Goal: Information Seeking & Learning: Find contact information

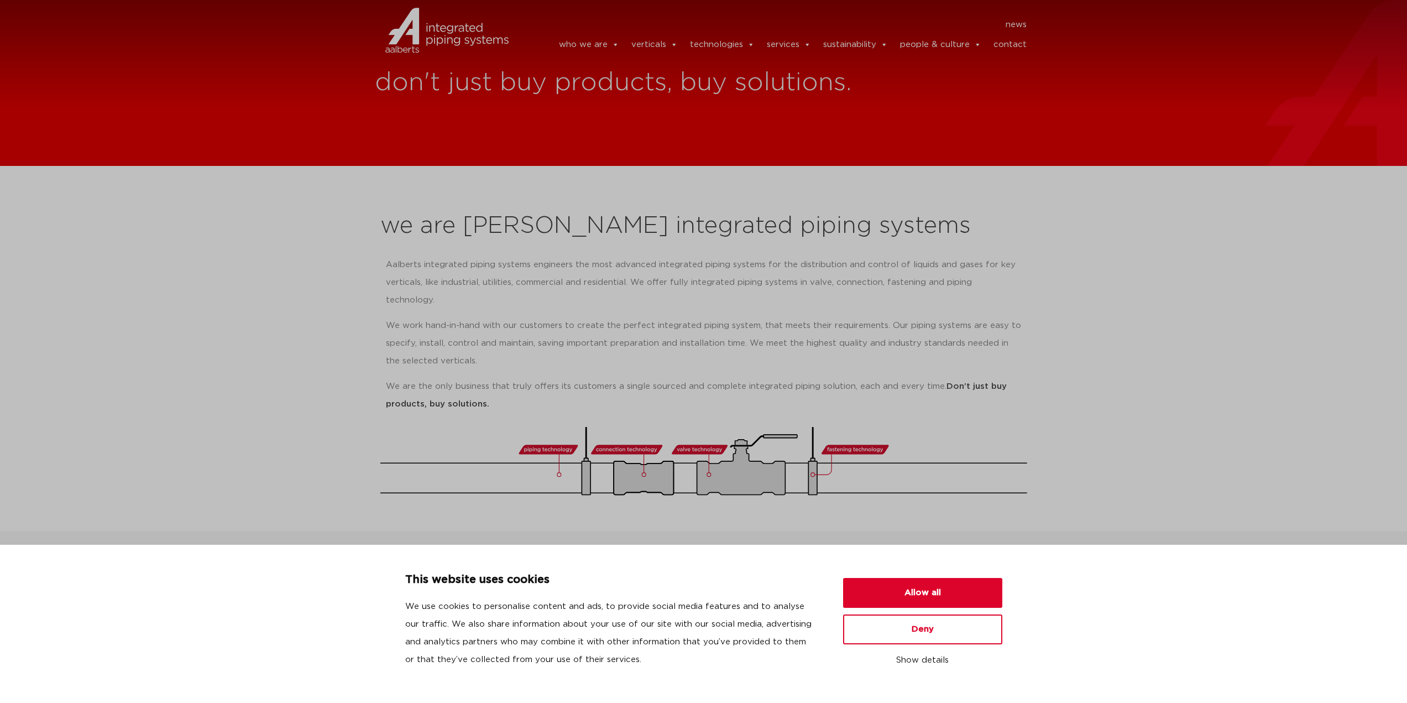
click at [1005, 43] on link "contact" at bounding box center [1010, 45] width 33 height 22
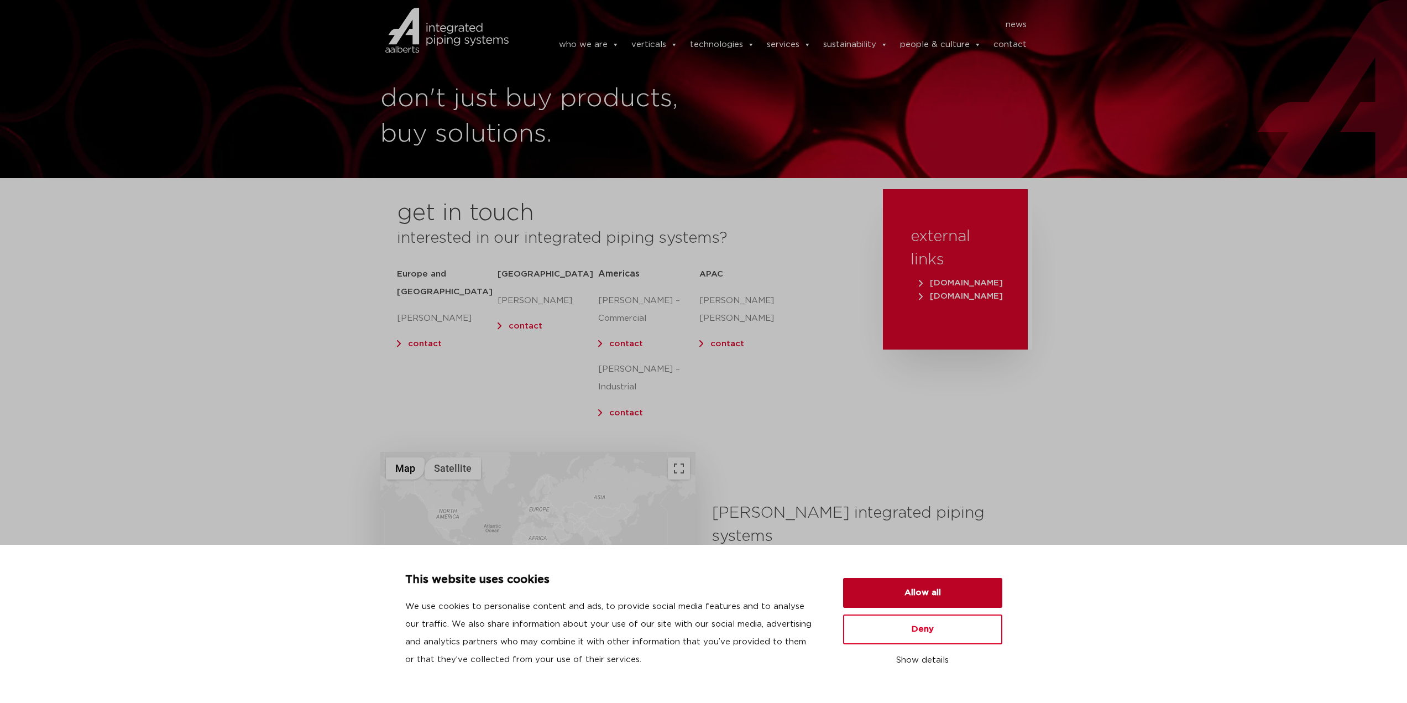
click at [919, 595] on button "Allow all" at bounding box center [922, 593] width 159 height 30
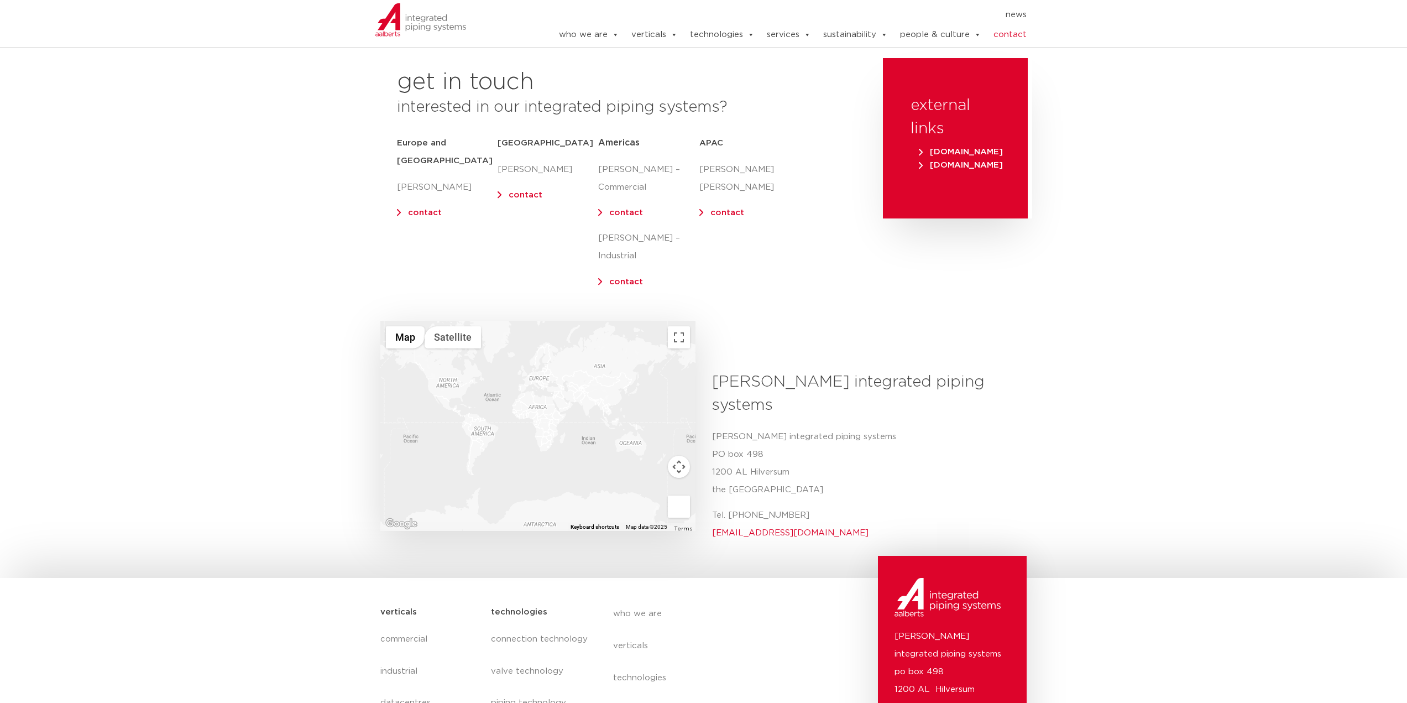
scroll to position [277, 0]
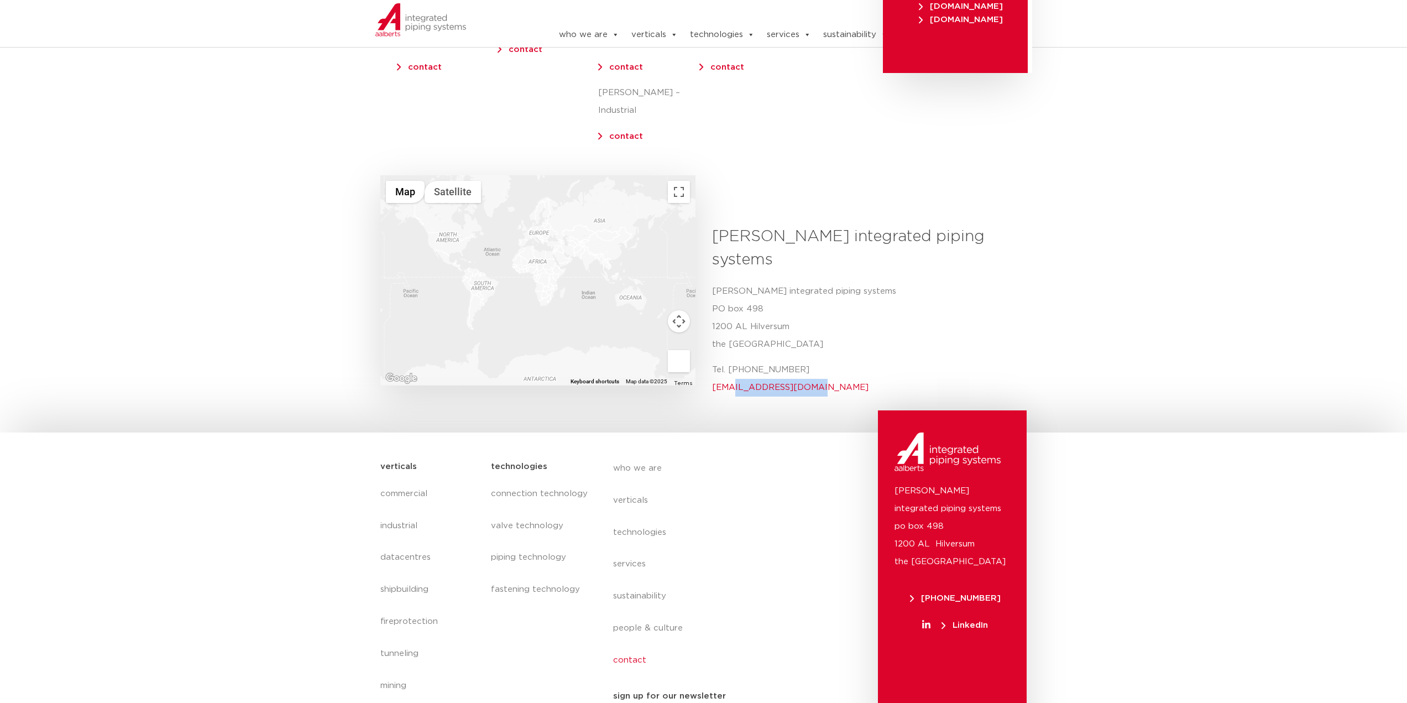
drag, startPoint x: 824, startPoint y: 340, endPoint x: 729, endPoint y: 344, distance: 94.6
click at [729, 361] on p "Tel. +31 (0) 35 6884 211 info@aalberts-ips.com" at bounding box center [865, 378] width 307 height 35
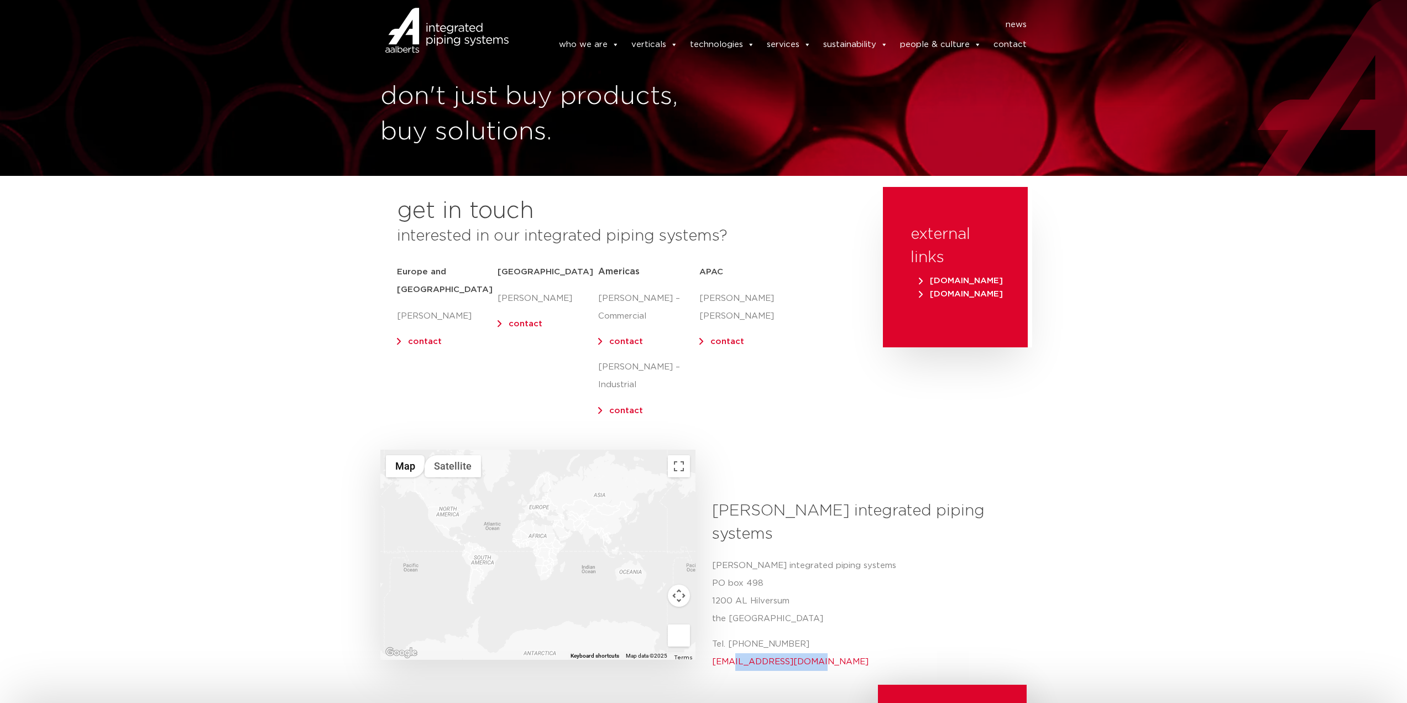
scroll to position [0, 0]
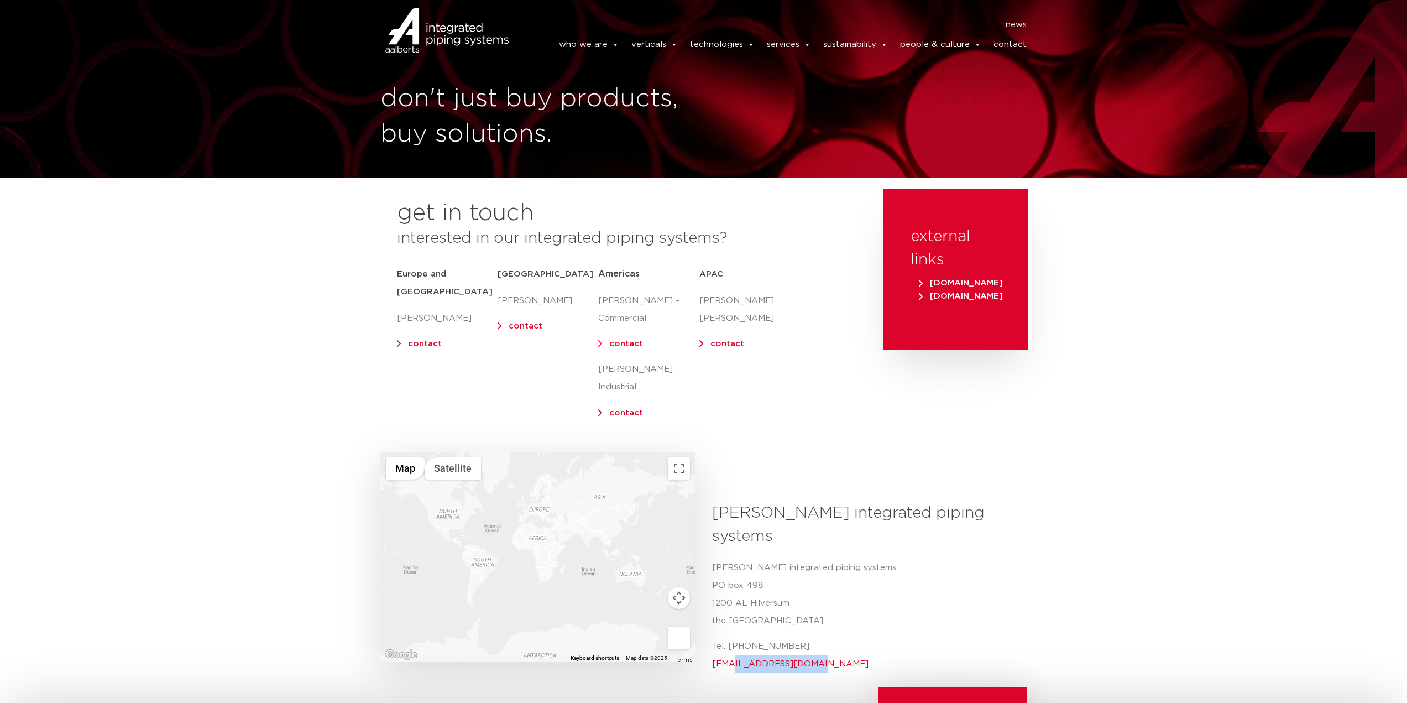
click at [413, 340] on link "contact" at bounding box center [425, 344] width 34 height 8
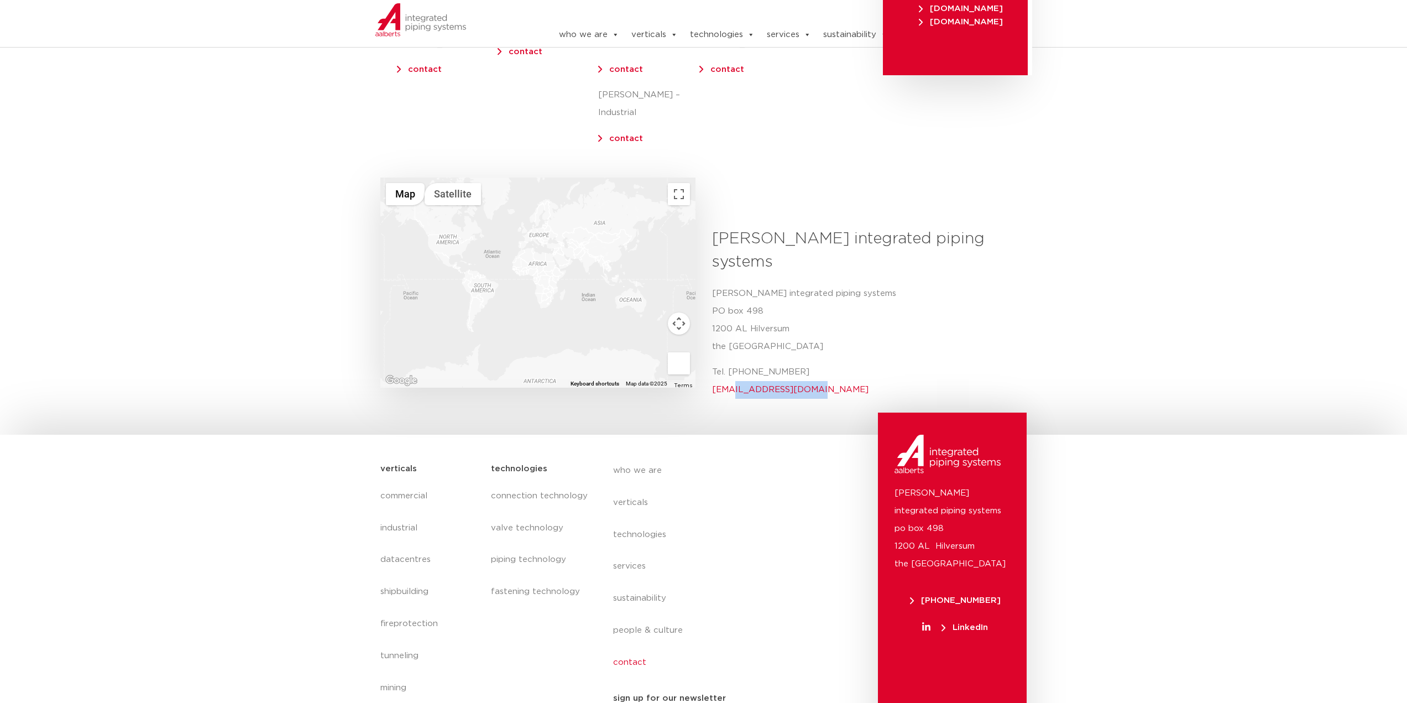
scroll to position [277, 0]
click at [853, 361] on p "Tel. +31 (0) 35 6884 211 info@aalberts-ips.com" at bounding box center [865, 378] width 307 height 35
drag, startPoint x: 827, startPoint y: 350, endPoint x: 731, endPoint y: 351, distance: 96.2
click at [731, 361] on p "Tel. +31 (0) 35 6884 211 info@aalberts-ips.com" at bounding box center [865, 378] width 307 height 35
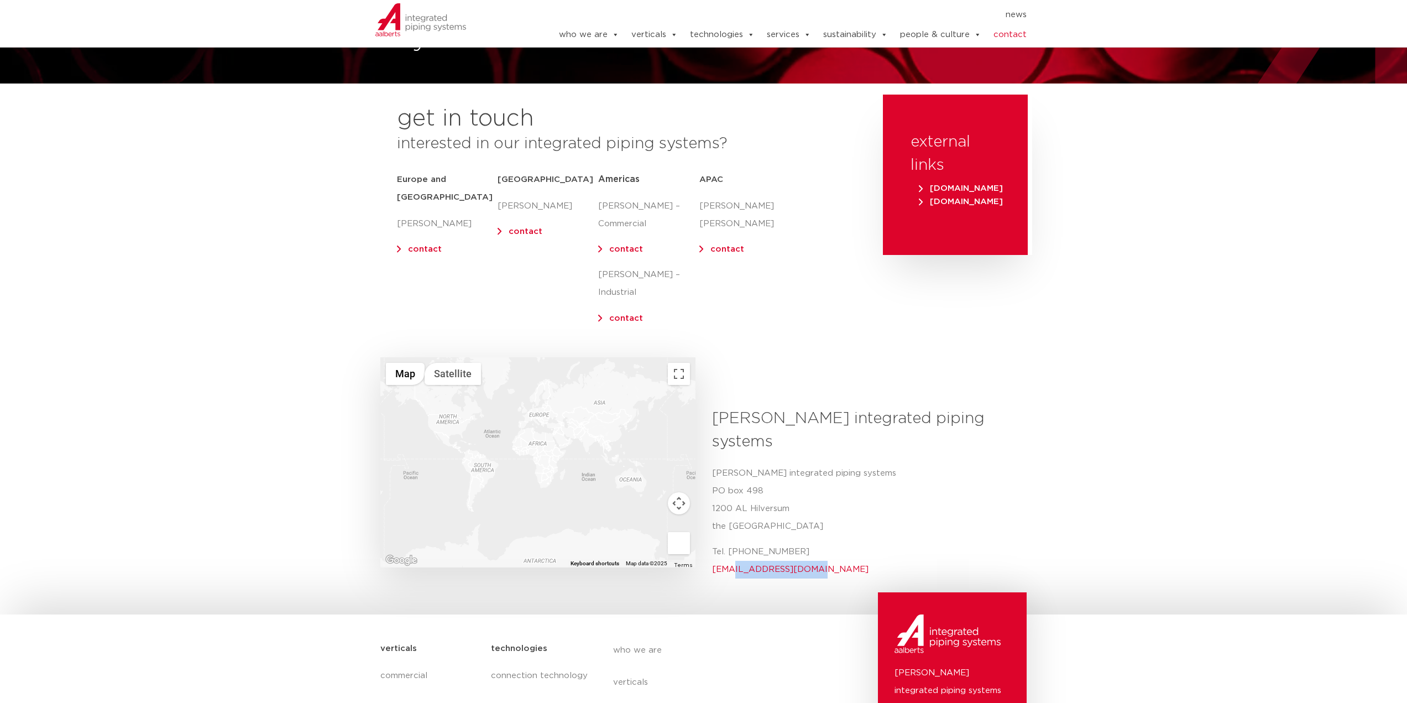
scroll to position [55, 0]
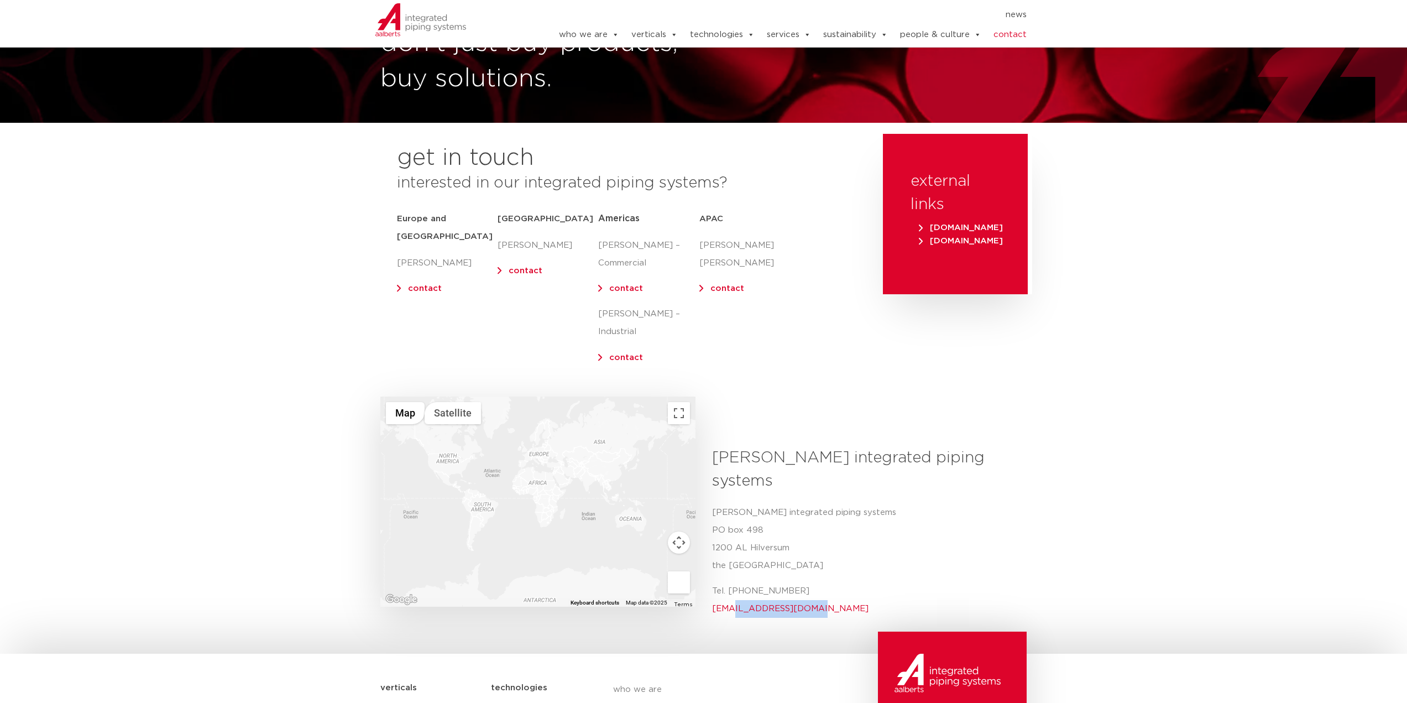
copy link "@aalberts-ips.com"
